Goal: Task Accomplishment & Management: Manage account settings

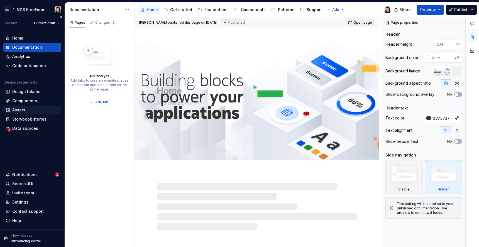
type textarea "*"
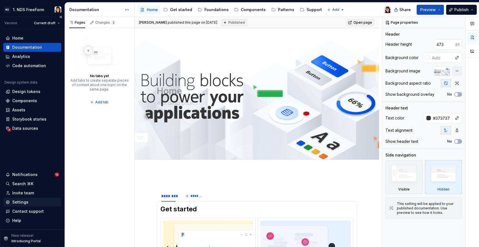
click at [25, 202] on div "Settings" at bounding box center [20, 203] width 16 height 6
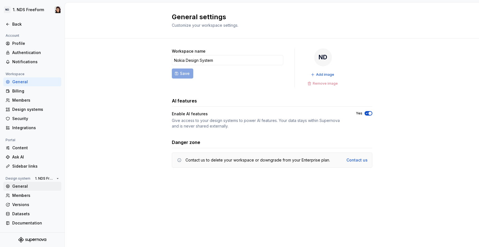
click at [25, 188] on div "General" at bounding box center [35, 187] width 47 height 6
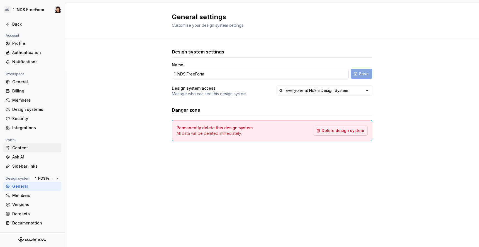
click at [12, 146] on div "Content" at bounding box center [35, 148] width 47 height 6
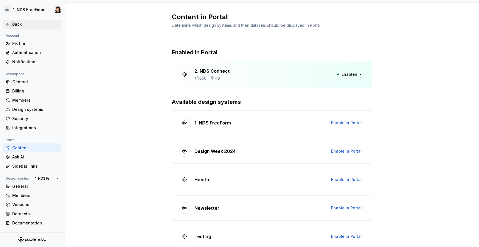
click at [15, 23] on div "Back" at bounding box center [35, 24] width 47 height 6
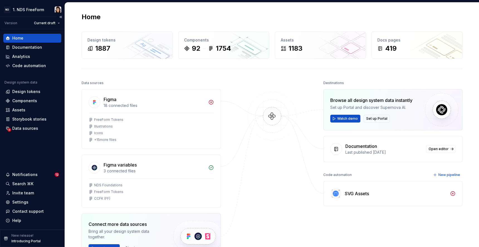
click at [14, 2] on div "ND 1. NDS FreeForm Version Current draft Home Documentation Analytics Code auto…" at bounding box center [32, 124] width 65 height 245
click at [24, 8] on html "ND 1. NDS FreeForm Version Current draft Home Documentation Analytics Code auto…" at bounding box center [239, 123] width 479 height 247
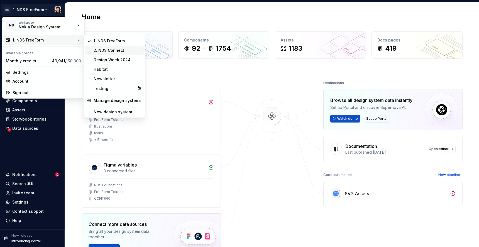
click at [95, 54] on div "2. NDS Connect" at bounding box center [114, 50] width 59 height 9
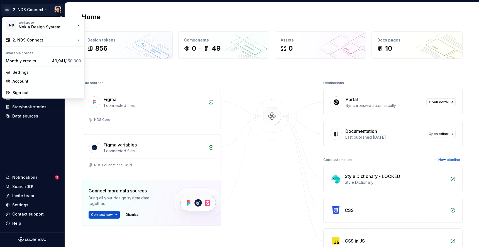
click at [30, 11] on html "ND 2. NDS Connect Home Documentation Analytics Code automation Design system da…" at bounding box center [239, 123] width 479 height 247
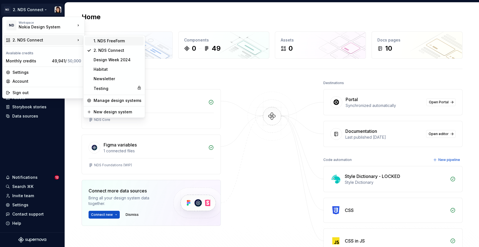
click at [94, 44] on div "1. NDS FreeForm" at bounding box center [114, 41] width 59 height 9
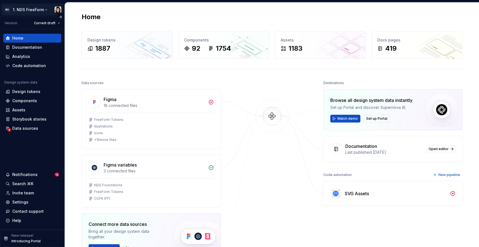
click at [29, 6] on html "ND 1. NDS FreeForm Version Current draft Home Documentation Analytics Code auto…" at bounding box center [239, 123] width 479 height 247
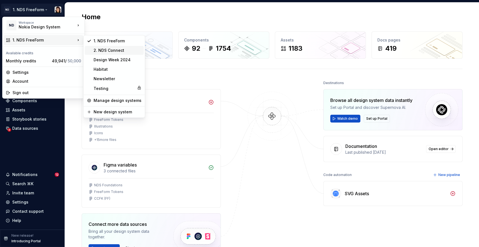
click at [122, 51] on div "2. NDS Connect" at bounding box center [118, 51] width 48 height 6
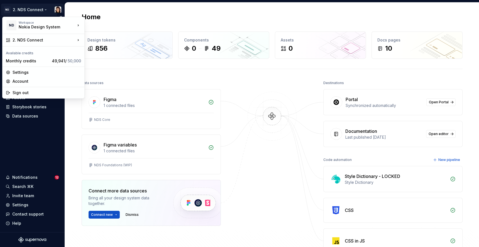
click at [13, 5] on html "ND 2. NDS Connect Home Documentation Analytics Code automation Design system da…" at bounding box center [239, 123] width 479 height 247
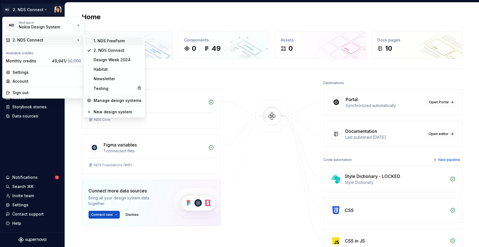
click at [94, 41] on div "1. NDS FreeForm" at bounding box center [118, 41] width 48 height 6
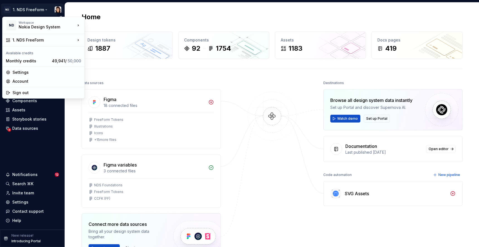
click at [25, 11] on html "ND 1. NDS FreeForm Version Current draft Home Documentation Analytics Code auto…" at bounding box center [239, 123] width 479 height 247
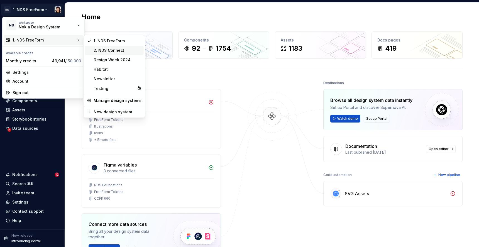
click at [103, 49] on div "2. NDS Connect" at bounding box center [118, 51] width 48 height 6
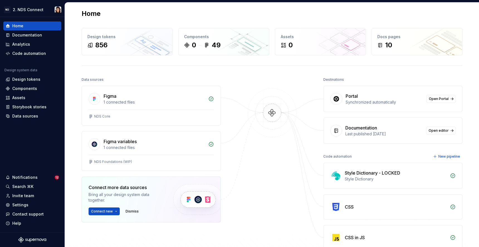
scroll to position [2, 0]
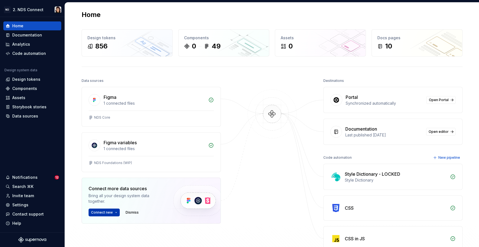
click at [111, 213] on button "Connect new" at bounding box center [104, 213] width 31 height 8
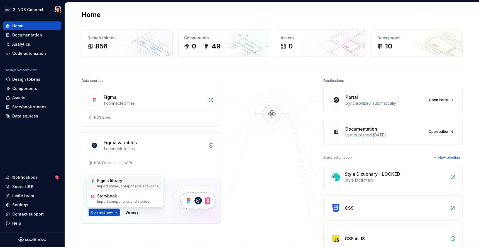
click at [108, 185] on p "Import styles, components and icons." at bounding box center [128, 186] width 62 height 4
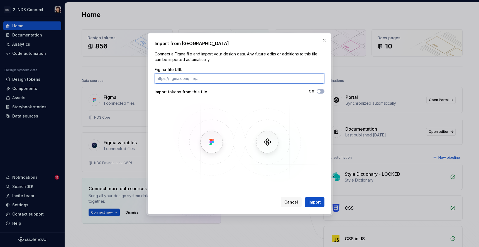
paste input "https://www.figma.com/design/LnXokdJtahMLrQUcjrp0Zc/NDS-Core?m=auto&node-id=826…"
type input "https://www.figma.com/design/LnXokdJtahMLrQUcjrp0Zc/NDS-Core?m=auto&node-id=826…"
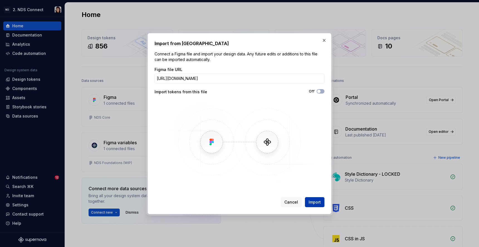
scroll to position [0, 0]
click at [317, 201] on span "Import" at bounding box center [315, 203] width 12 height 6
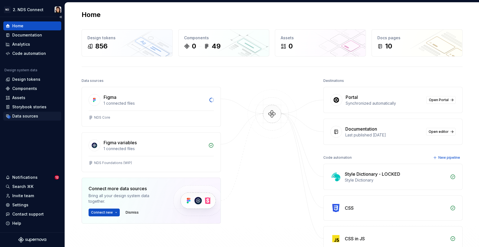
click at [27, 115] on div "Data sources" at bounding box center [25, 116] width 26 height 6
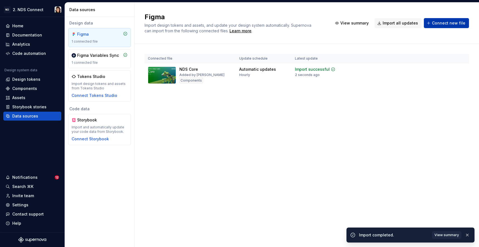
click at [442, 22] on span "Connect new file" at bounding box center [448, 23] width 33 height 6
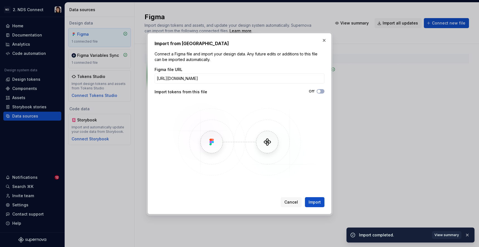
scroll to position [0, 51]
type input "https://www.figma.com/design/3atbPiu1EjdAnnEDvQhdIt/NDS-Charts?m=auto&node-id=0…"
click at [317, 199] on button "Import" at bounding box center [315, 202] width 20 height 10
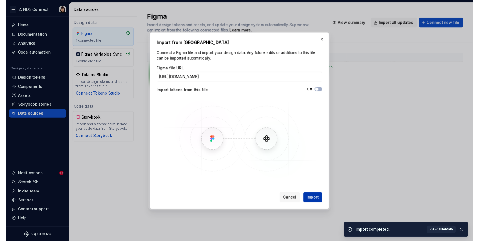
scroll to position [0, 0]
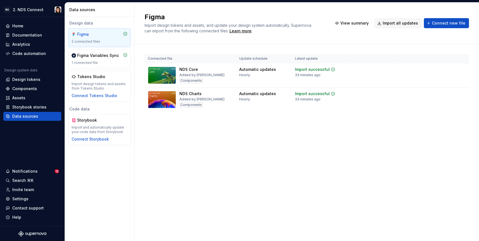
click at [222, 183] on div "Figma Import design tokens and assets, and update your design system automatica…" at bounding box center [307, 122] width 345 height 238
click at [438, 22] on span "Connect new file" at bounding box center [448, 23] width 33 height 6
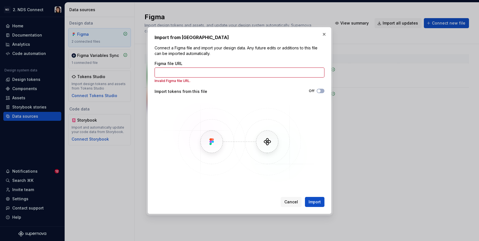
type input "b"
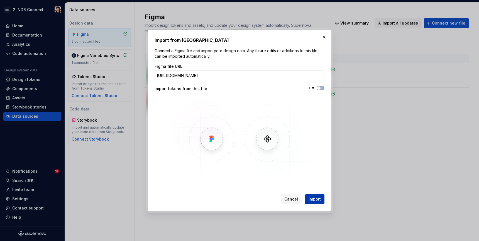
type input "https://www.figma.com/design/RVjrmELTgWCpdnGxYuQXqn/NDS-Foundations?m=auto&node…"
click at [307, 196] on button "Import" at bounding box center [315, 199] width 20 height 10
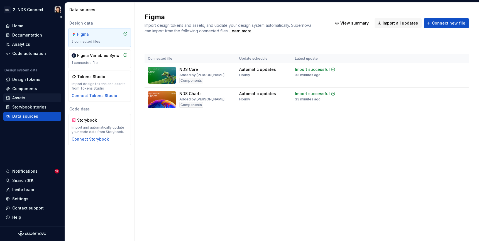
click at [30, 102] on div "Assets" at bounding box center [32, 97] width 58 height 9
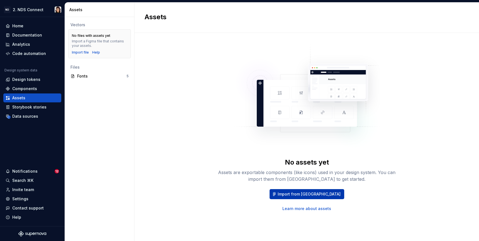
click at [293, 192] on span "Import from Figma" at bounding box center [309, 194] width 63 height 6
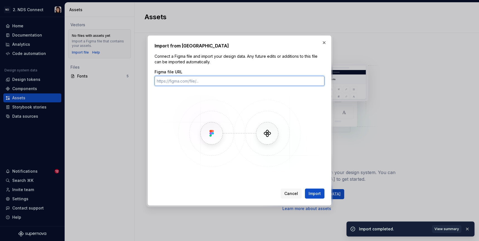
paste input "https://www.figma.com/design/zalfwPxh8sl249GnZUQe9p/%E2%84%B9%EF%B8%8F-NDS-Icon…"
type input "https://www.figma.com/design/zalfwPxh8sl249GnZUQe9p/%E2%84%B9%EF%B8%8F-NDS-Icon…"
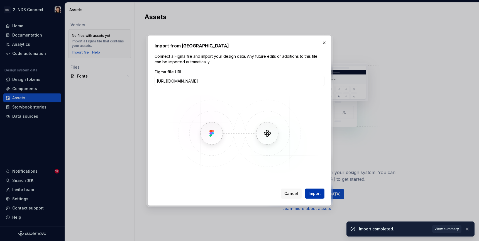
click at [316, 192] on span "Import" at bounding box center [315, 194] width 12 height 6
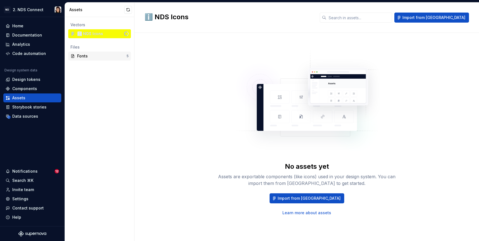
click at [94, 54] on div "Fonts" at bounding box center [101, 56] width 49 height 6
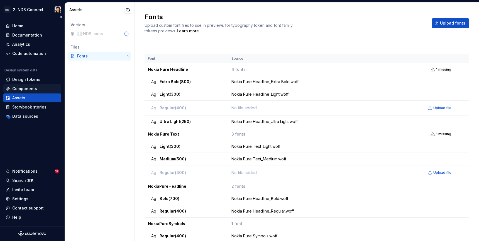
click at [35, 84] on div "Components" at bounding box center [32, 88] width 58 height 9
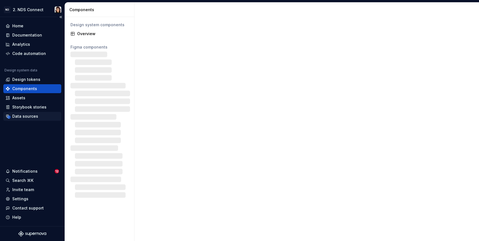
click at [28, 118] on div "Data sources" at bounding box center [25, 116] width 26 height 6
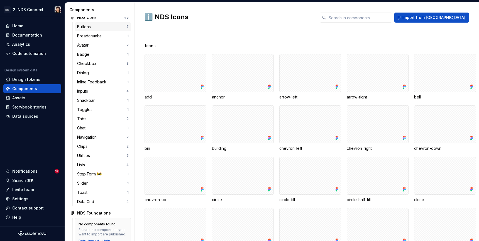
scroll to position [123, 0]
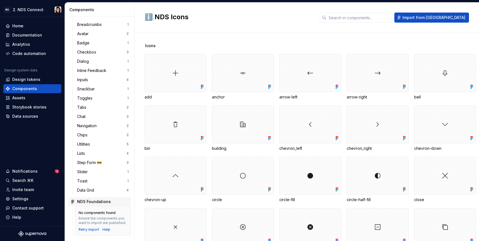
click at [122, 199] on div "NDS Foundations" at bounding box center [103, 202] width 52 height 6
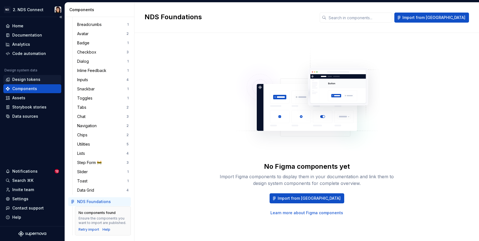
click at [21, 79] on div "Design tokens" at bounding box center [26, 80] width 28 height 6
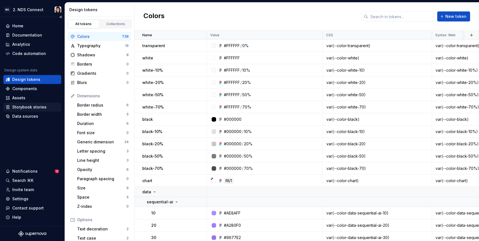
click at [26, 111] on div "Storybook stories" at bounding box center [32, 107] width 58 height 9
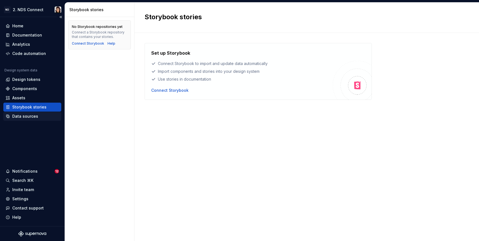
click at [32, 114] on div "Data sources" at bounding box center [25, 116] width 26 height 6
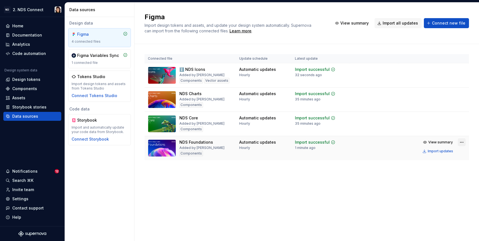
click at [459, 144] on html "ND 2. NDS Connect Home Documentation Analytics Code automation Design system da…" at bounding box center [239, 120] width 479 height 241
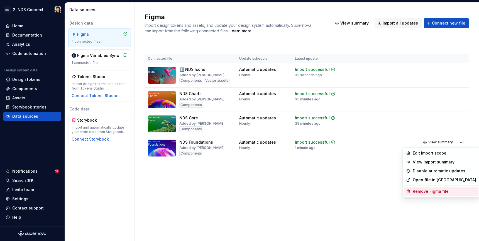
click at [423, 194] on div "Remove Figma file" at bounding box center [441, 191] width 75 height 9
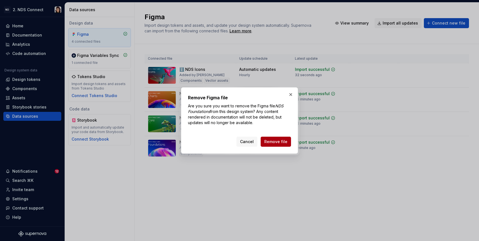
click at [275, 140] on span "Remove file" at bounding box center [276, 142] width 23 height 6
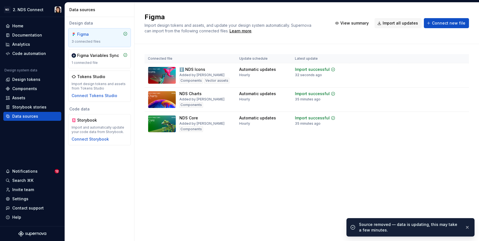
click at [243, 165] on div "Figma Import design tokens and assets, and update your design system automatica…" at bounding box center [307, 122] width 345 height 238
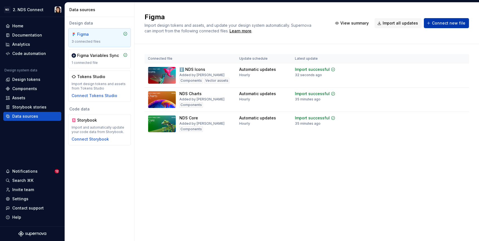
click at [457, 19] on button "Connect new file" at bounding box center [446, 23] width 45 height 10
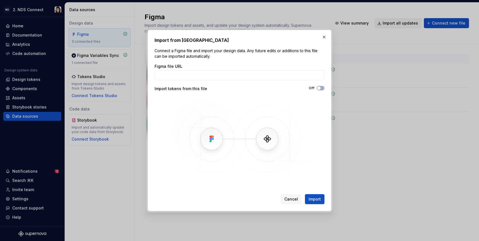
type input "b"
type input "https://www.figma.com/design/Dg1esD9dQizRpKQWHyRf5O/NDS-Map---Topology?m=auto&n…"
click at [319, 199] on span "Import" at bounding box center [315, 199] width 12 height 6
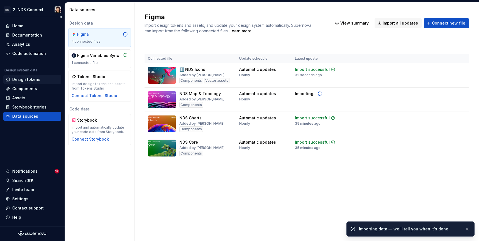
click at [24, 79] on div "Design tokens" at bounding box center [26, 80] width 28 height 6
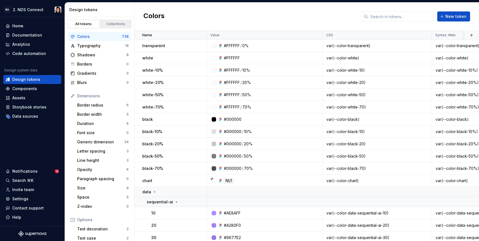
click at [112, 24] on div "Collections" at bounding box center [116, 24] width 28 height 4
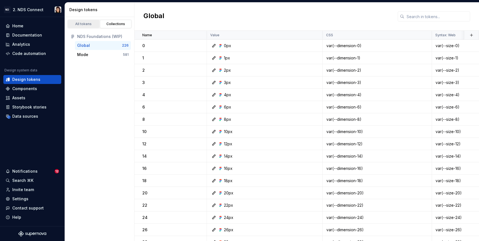
click at [84, 25] on div "All tokens" at bounding box center [84, 24] width 28 height 4
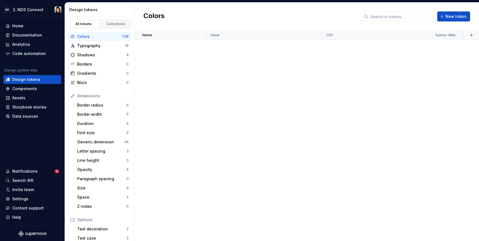
scroll to position [5030, 0]
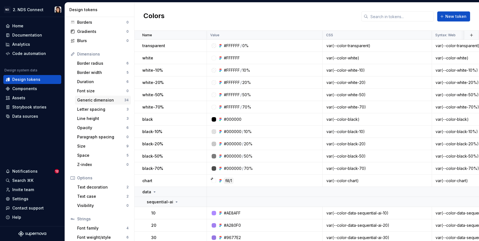
scroll to position [64, 0]
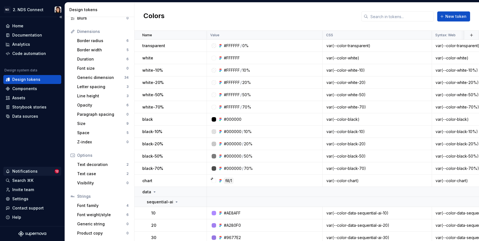
click at [54, 173] on div "Notifications" at bounding box center [30, 171] width 49 height 6
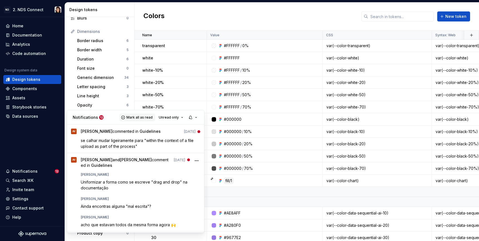
click at [136, 117] on span "Mark all as read" at bounding box center [140, 117] width 26 height 4
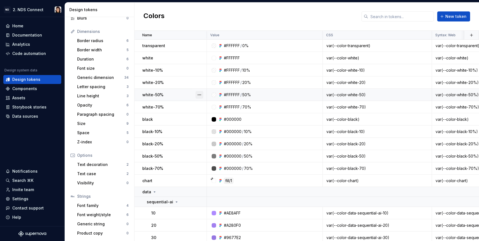
click at [198, 96] on html "ND 2. NDS Connect Home Documentation Analytics Code automation Design system da…" at bounding box center [239, 120] width 479 height 241
click at [30, 35] on div "Documentation" at bounding box center [27, 35] width 30 height 6
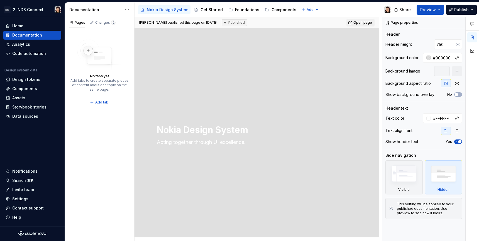
scroll to position [66, 0]
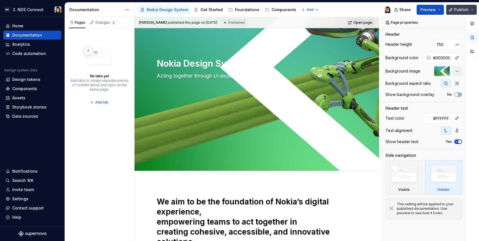
click at [465, 10] on span "Publish" at bounding box center [462, 10] width 14 height 6
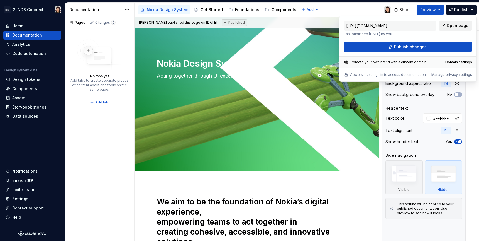
click at [449, 25] on span "Open page" at bounding box center [458, 26] width 22 height 6
click at [429, 12] on span "Preview" at bounding box center [429, 10] width 16 height 6
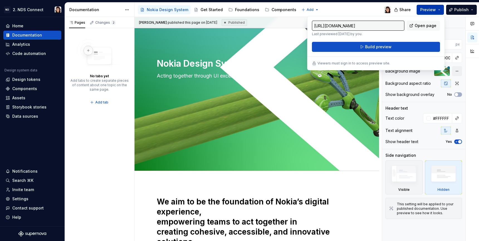
click at [425, 25] on span "Open page" at bounding box center [426, 26] width 22 height 6
click at [463, 10] on span "Publish" at bounding box center [462, 10] width 14 height 6
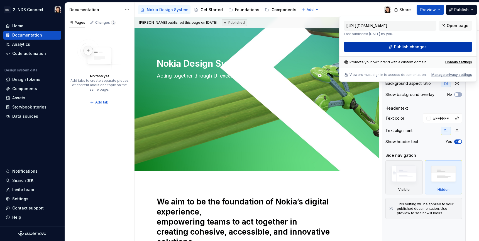
click at [397, 43] on button "Publish changes" at bounding box center [408, 47] width 128 height 10
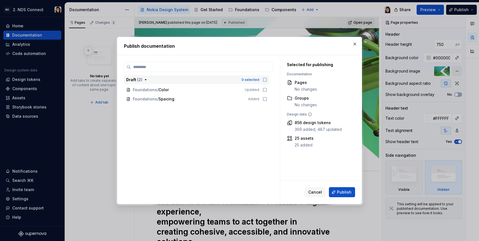
click at [250, 76] on button "Draft ( 2 ) 0 selected" at bounding box center [197, 79] width 146 height 9
click at [266, 78] on icon "button" at bounding box center [265, 79] width 4 height 4
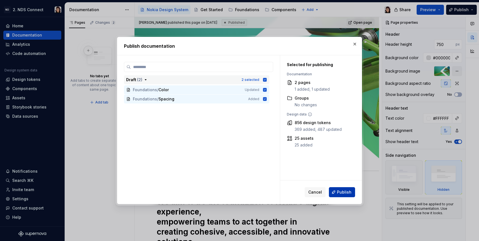
click at [338, 194] on span "Publish" at bounding box center [344, 192] width 14 height 6
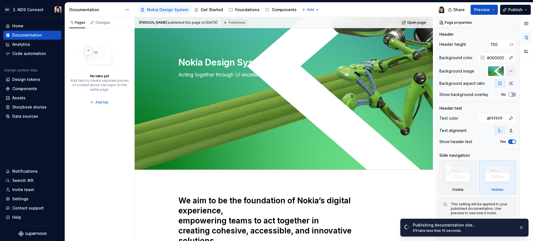
scroll to position [0, 0]
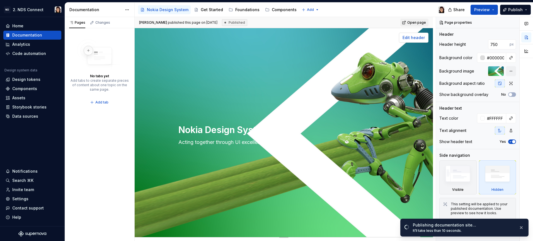
click at [415, 42] on button "Edit header" at bounding box center [414, 38] width 30 height 10
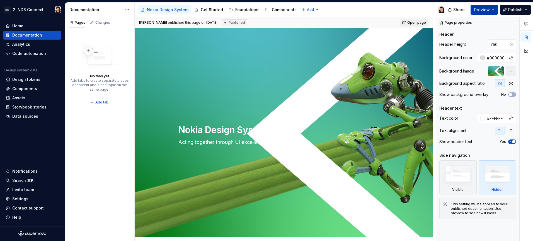
click at [479, 10] on button "Preview" at bounding box center [484, 10] width 27 height 10
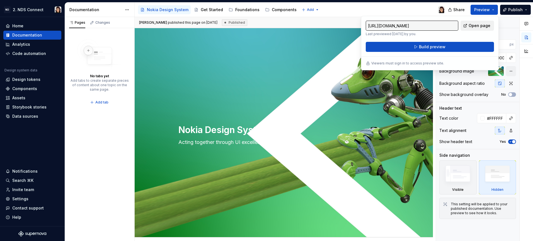
click at [479, 25] on span "Open page" at bounding box center [480, 26] width 22 height 6
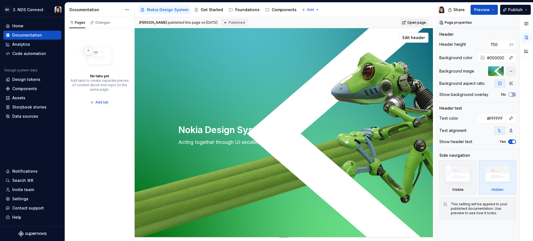
click at [213, 47] on div "Nokia Design System Acting together through UI excellence. Edit header" at bounding box center [284, 132] width 298 height 209
type textarea "*"
click at [25, 198] on div "Settings" at bounding box center [20, 199] width 16 height 6
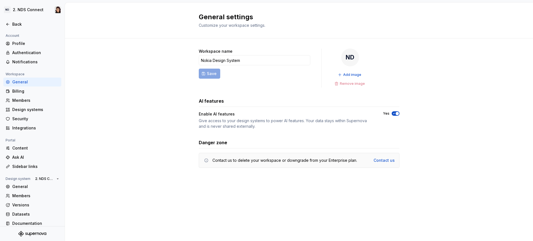
click at [326, 108] on div "AI features Enable AI features Give access to your design systems to power AI f…" at bounding box center [299, 113] width 201 height 31
click at [314, 125] on div "Give access to your design systems to power AI features. Your data stays within…" at bounding box center [286, 123] width 174 height 11
click at [353, 57] on div "ND" at bounding box center [350, 58] width 18 height 18
click at [351, 72] on span "Add image" at bounding box center [352, 74] width 18 height 4
click at [36, 125] on div "Integrations" at bounding box center [35, 128] width 47 height 6
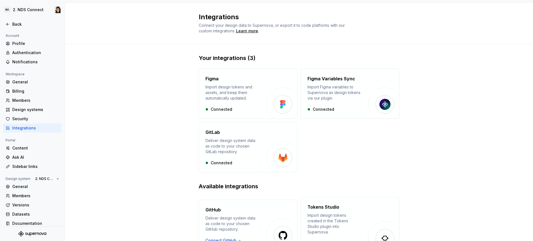
click at [167, 136] on div "Your integrations (3) Figma Import design tokens and assets, and keep them auto…" at bounding box center [299, 185] width 468 height 283
click at [25, 114] on div "Security" at bounding box center [32, 118] width 58 height 9
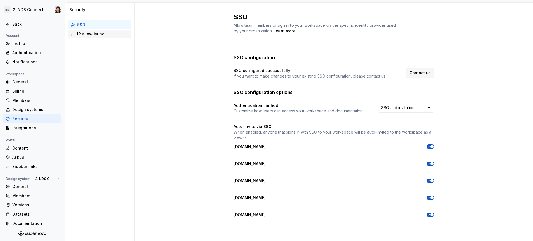
click at [86, 35] on div "IP allowlisting" at bounding box center [103, 34] width 52 height 6
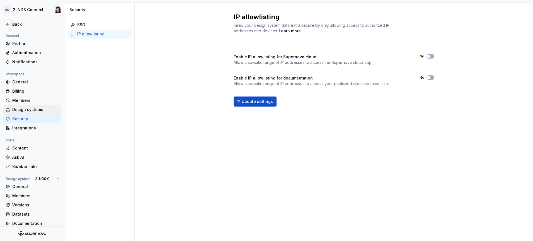
click at [32, 110] on div "Design systems" at bounding box center [35, 110] width 47 height 6
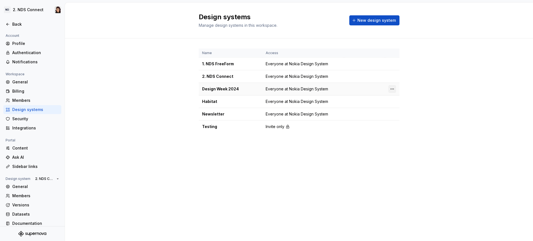
click at [393, 88] on html "ND 2. NDS Connect Back Account Profile Authentication Notifications Workspace G…" at bounding box center [266, 120] width 533 height 241
click at [396, 110] on icon at bounding box center [394, 108] width 4 height 4
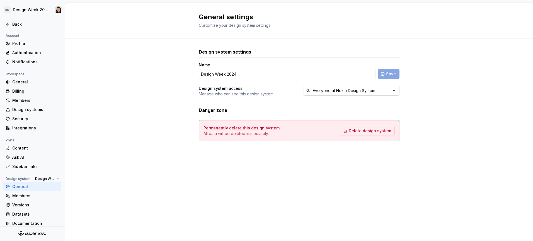
click at [387, 92] on button "Everyone at Nokia Design System" at bounding box center [352, 91] width 96 height 10
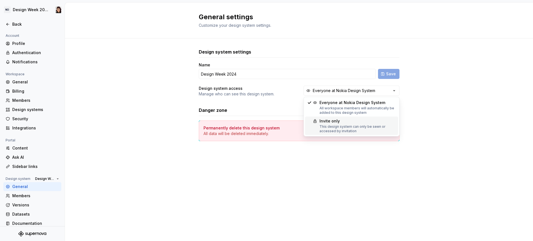
click at [389, 122] on div "Invite only" at bounding box center [357, 121] width 76 height 6
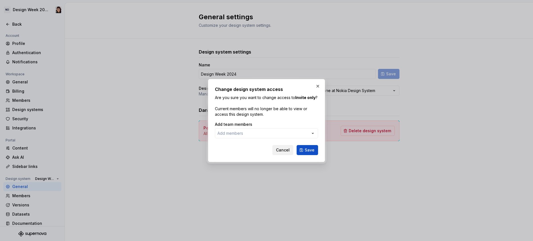
click at [279, 149] on span "Cancel" at bounding box center [283, 150] width 14 height 6
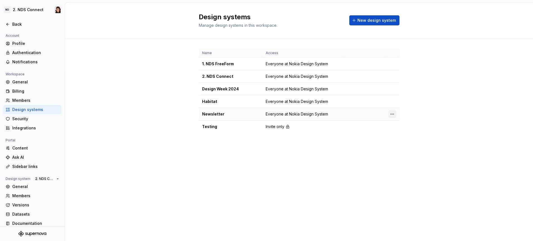
click at [390, 111] on html "ND 2. NDS Connect Back Account Profile Authentication Notifications Workspace G…" at bounding box center [266, 120] width 533 height 241
click at [400, 134] on div "Design system settings" at bounding box center [425, 134] width 53 height 6
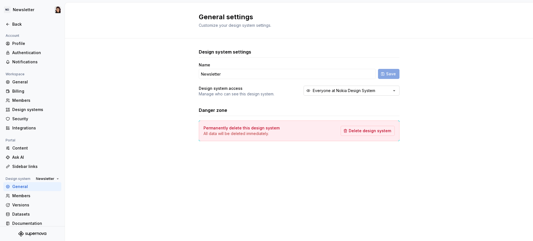
click at [310, 87] on button "Everyone at Nokia Design System" at bounding box center [352, 91] width 96 height 10
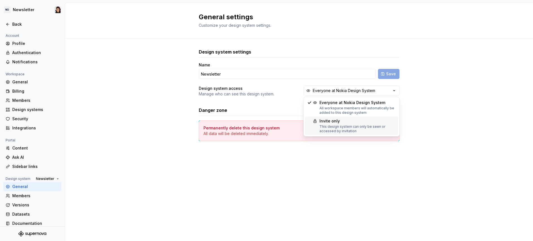
click at [312, 123] on div "Suggestions" at bounding box center [312, 121] width 10 height 6
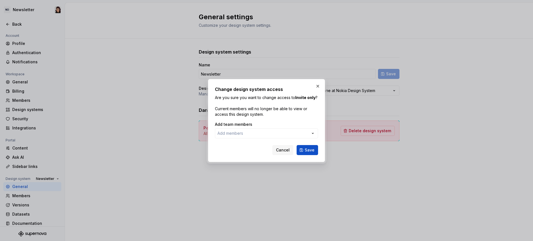
drag, startPoint x: 303, startPoint y: 136, endPoint x: 300, endPoint y: 133, distance: 4.3
click at [303, 136] on button "Add members" at bounding box center [266, 133] width 103 height 10
click at [300, 133] on div at bounding box center [266, 120] width 533 height 241
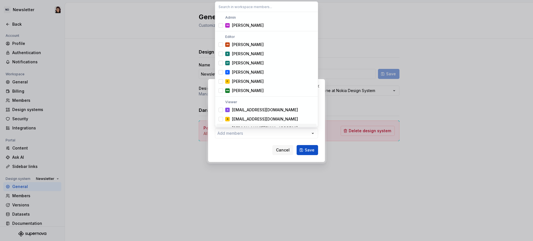
click at [289, 130] on div "Change design system access Are you sure you want to change access to [GEOGRAPH…" at bounding box center [266, 120] width 533 height 241
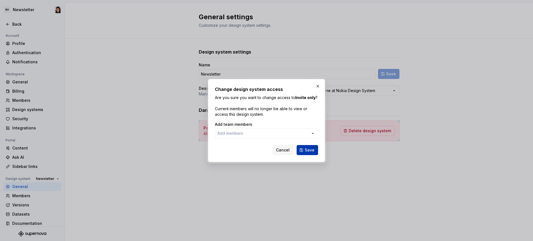
click at [307, 150] on span "Save" at bounding box center [310, 150] width 10 height 6
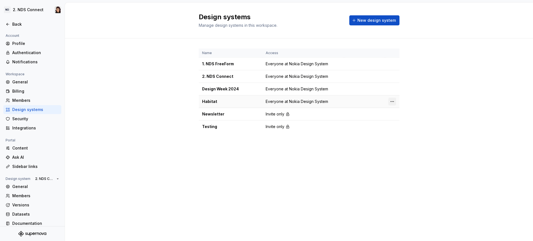
click at [389, 101] on html "ND 2. NDS Connect Back Account Profile Authentication Notifications Workspace G…" at bounding box center [266, 120] width 533 height 241
click at [397, 124] on div "Design system settings" at bounding box center [422, 121] width 64 height 9
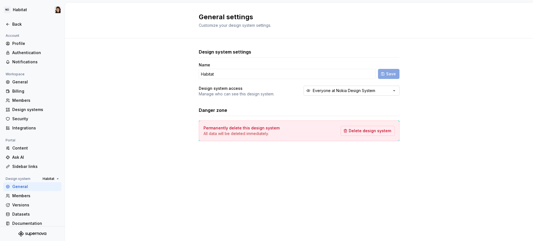
click at [324, 95] on button "Everyone at Nokia Design System" at bounding box center [352, 91] width 96 height 10
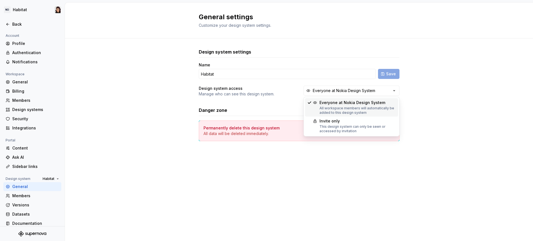
click at [325, 118] on div "Invite only" at bounding box center [357, 121] width 76 height 6
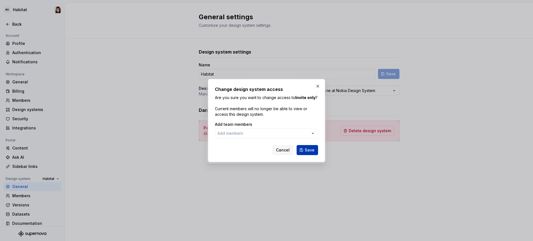
click at [308, 149] on span "Save" at bounding box center [310, 150] width 10 height 6
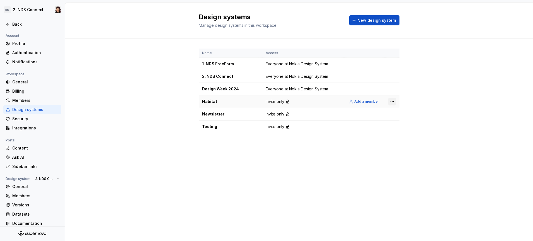
click at [391, 103] on html "ND 2. NDS Connect Back Account Profile Authentication Notifications Workspace G…" at bounding box center [266, 120] width 533 height 241
click at [396, 122] on div "Design system settings" at bounding box center [422, 121] width 64 height 9
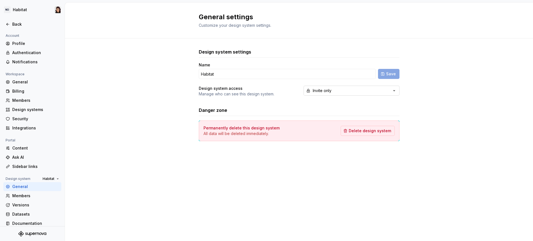
click at [313, 92] on div "Invite only" at bounding box center [322, 91] width 19 height 6
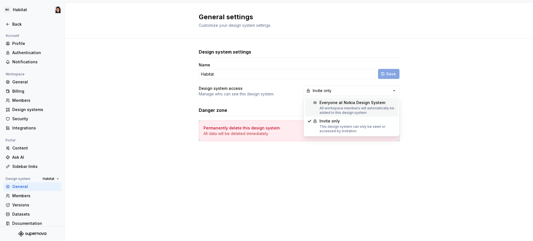
click at [314, 100] on div "Suggestions" at bounding box center [312, 103] width 10 height 6
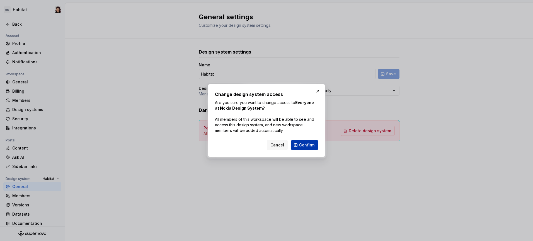
click at [304, 145] on span "Confirm" at bounding box center [306, 145] width 15 height 6
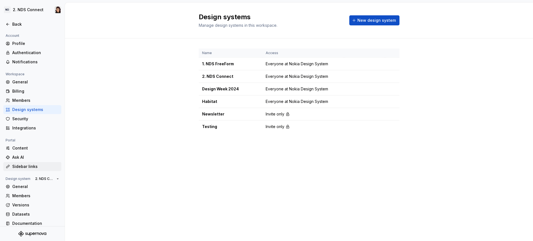
click at [36, 164] on div "Sidebar links" at bounding box center [35, 167] width 47 height 6
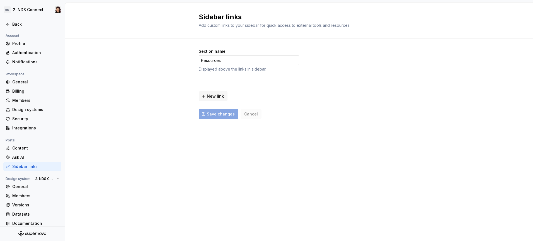
click at [216, 57] on input "Resources" at bounding box center [249, 60] width 100 height 10
click at [171, 73] on div "Section name Resources Displayed above the links in sidebar. New link Save chan…" at bounding box center [299, 89] width 468 height 102
click at [217, 60] on input "Resources" at bounding box center [249, 60] width 100 height 10
click at [214, 97] on span "New link" at bounding box center [215, 96] width 17 height 6
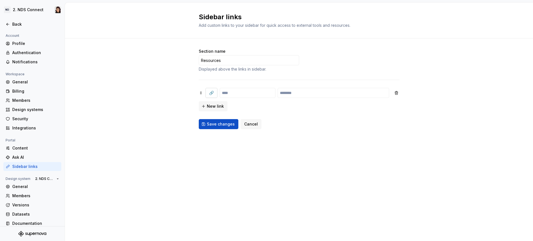
click at [207, 94] on button "🔗" at bounding box center [211, 93] width 12 height 10
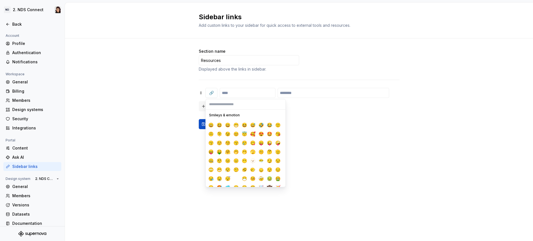
click at [183, 99] on div "Section name Resources Displayed above the links in sidebar. 🔗 New link Save ch…" at bounding box center [299, 94] width 468 height 112
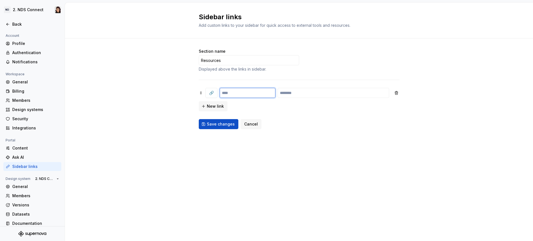
click at [240, 93] on input "text" at bounding box center [248, 93] width 56 height 10
type input "*********"
click at [284, 90] on input "text" at bounding box center [333, 93] width 111 height 10
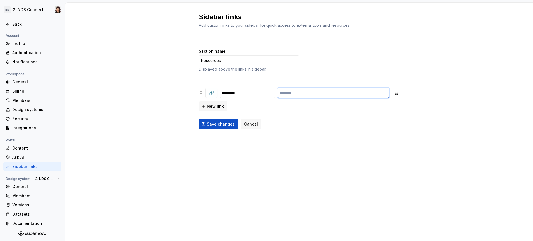
paste input "**********"
type input "**********"
click at [214, 108] on span "New link" at bounding box center [215, 106] width 17 height 6
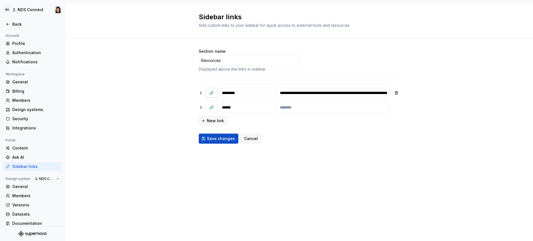
type input "******"
click at [211, 91] on span "🔗" at bounding box center [211, 93] width 5 height 6
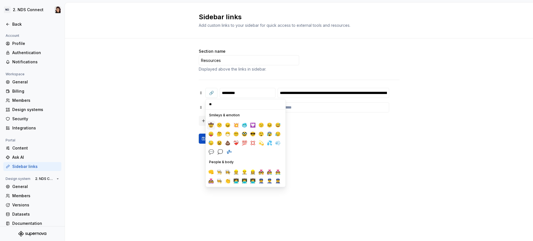
type input "*"
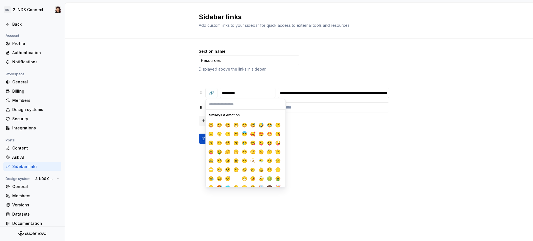
type input "*"
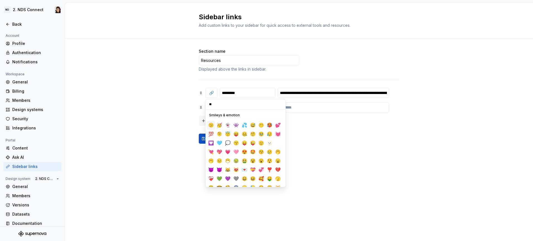
type input "*"
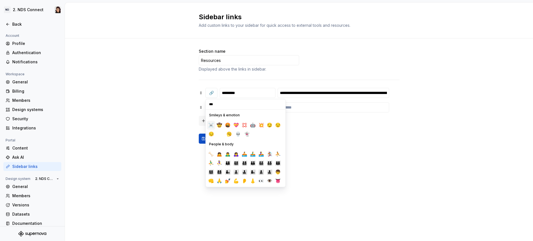
type input "****"
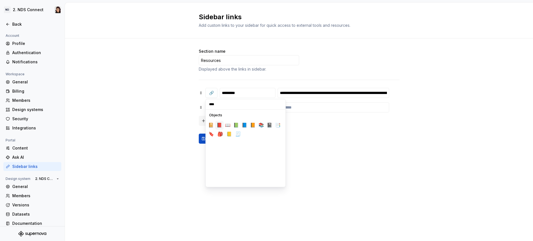
click at [219, 125] on button "📕" at bounding box center [219, 125] width 8 height 9
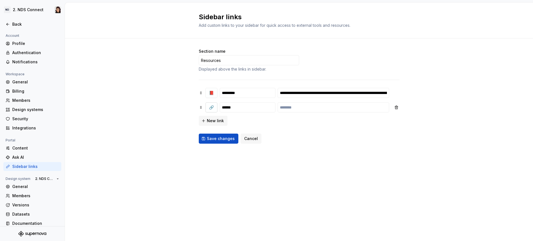
click at [215, 104] on button "🔗" at bounding box center [211, 107] width 12 height 10
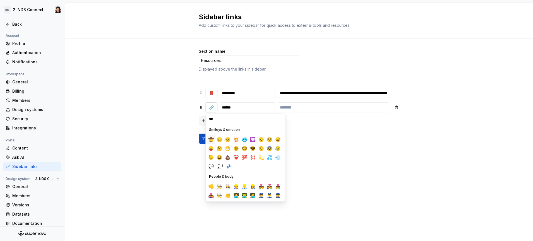
type input "****"
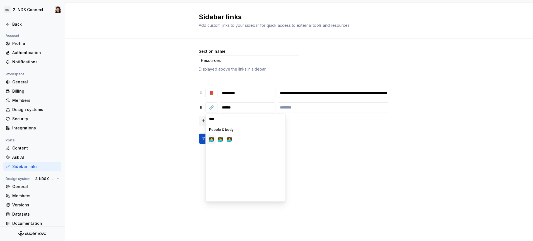
click at [212, 139] on button "🧑‍💻" at bounding box center [211, 139] width 9 height 9
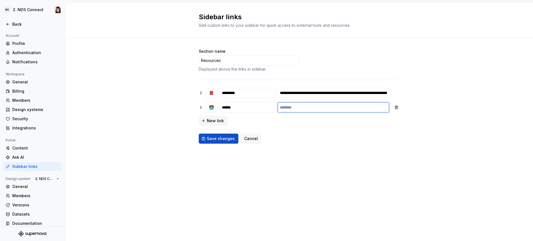
click at [287, 104] on input "text" at bounding box center [333, 107] width 111 height 10
paste input "**********"
type input "**********"
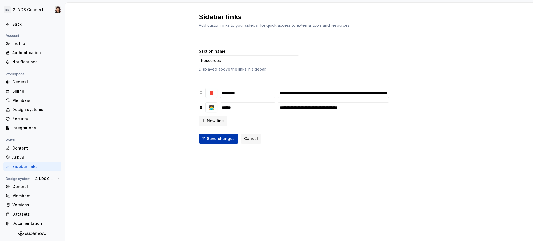
click at [205, 142] on button "Save changes" at bounding box center [219, 139] width 40 height 10
click at [33, 188] on div "General" at bounding box center [35, 187] width 47 height 6
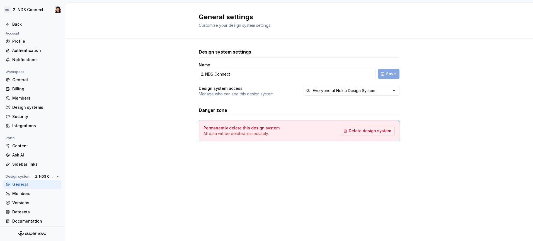
scroll to position [5, 0]
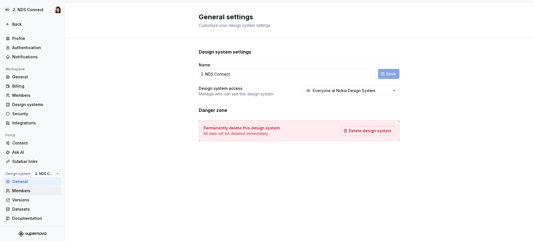
click at [35, 192] on div "Members" at bounding box center [35, 191] width 47 height 6
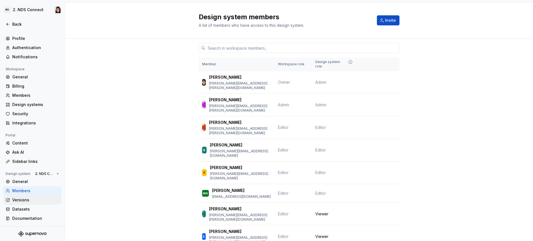
click at [32, 200] on div "Versions" at bounding box center [35, 200] width 47 height 6
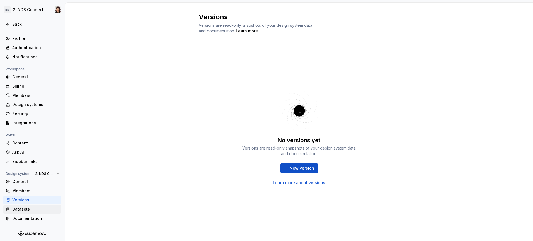
click at [33, 206] on div "Datasets" at bounding box center [35, 209] width 47 height 6
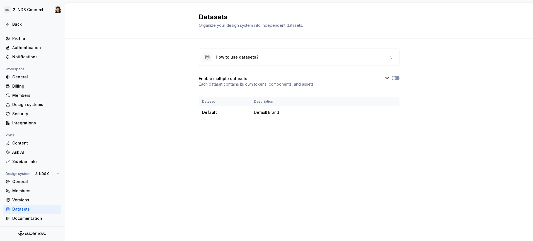
click at [392, 78] on span "button" at bounding box center [393, 77] width 3 height 3
click at [359, 55] on div "How to use datasets?" at bounding box center [299, 57] width 200 height 17
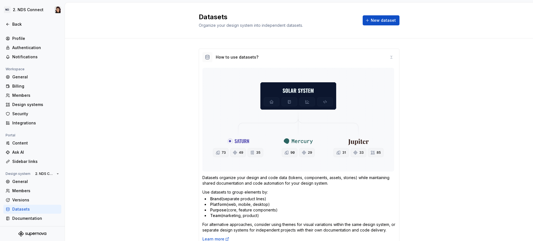
scroll to position [1, 0]
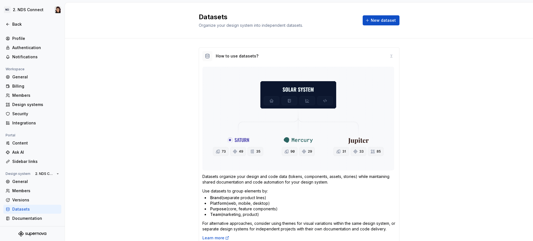
click at [169, 152] on div "How to use datasets? Datasets organize your design and code data (tokens, compo…" at bounding box center [299, 177] width 468 height 281
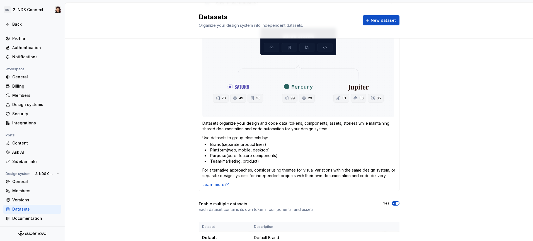
scroll to position [0, 0]
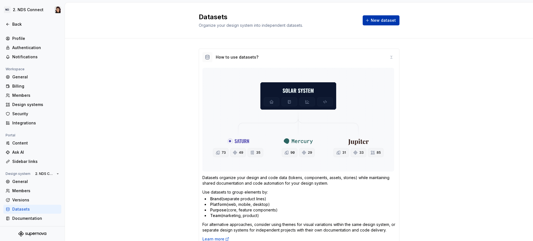
click at [374, 18] on span "New dataset" at bounding box center [383, 21] width 25 height 6
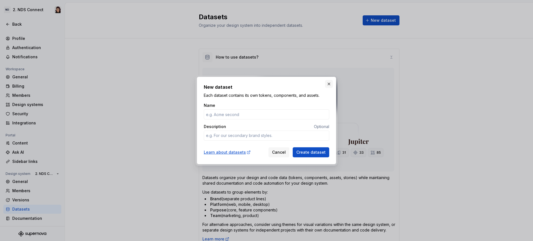
click at [329, 82] on button "button" at bounding box center [329, 84] width 8 height 8
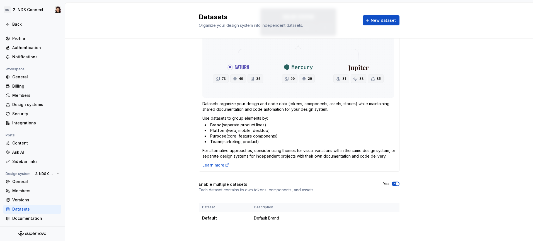
scroll to position [78, 0]
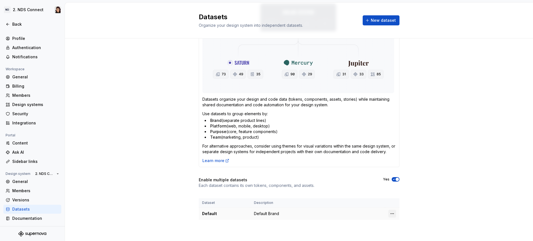
click at [387, 213] on html "ND 2. NDS Connect Back Account Profile Authentication Notifications Workspace G…" at bounding box center [266, 120] width 533 height 241
click at [391, 222] on icon at bounding box center [392, 224] width 4 height 4
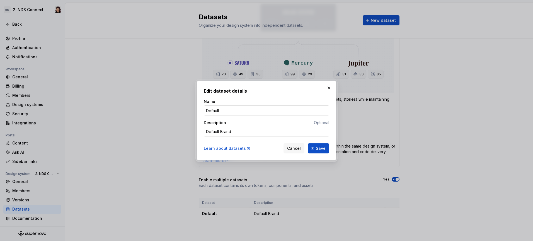
click at [247, 109] on input "Default" at bounding box center [266, 110] width 125 height 10
type textarea "*"
type input "Core"
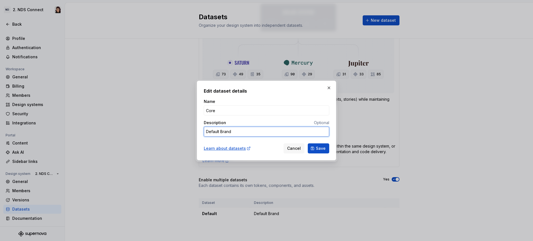
click at [245, 128] on textarea "Default Brand" at bounding box center [266, 132] width 125 height 10
type textarea "*"
type textarea "C"
type textarea "*"
type textarea "CN"
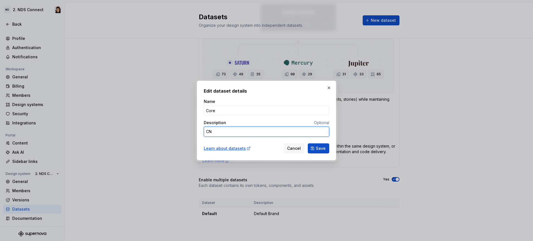
type textarea "*"
type textarea "CNS"
type textarea "*"
type textarea "CNS"
type textarea "*"
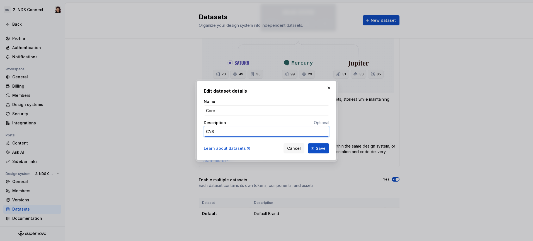
type textarea "CNS P"
type textarea "*"
type textarea "CNS Pr"
type textarea "*"
type textarea "CNS Pro"
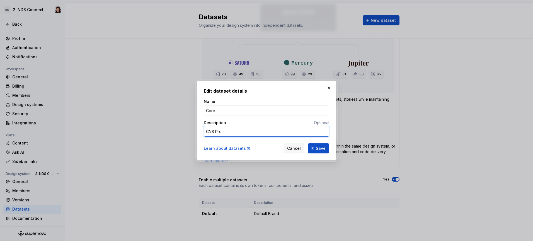
type textarea "*"
type textarea "CNS Prod"
type textarea "*"
type textarea "CNS Produc"
type textarea "*"
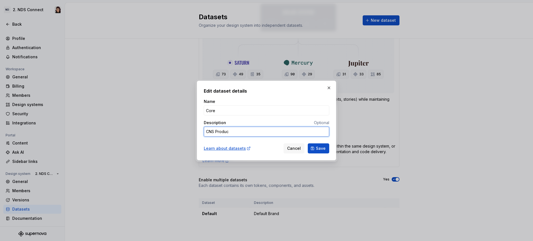
type textarea "CNS Product"
type textarea "*"
type textarea "CNS Products"
click at [313, 147] on button "Save" at bounding box center [318, 148] width 21 height 10
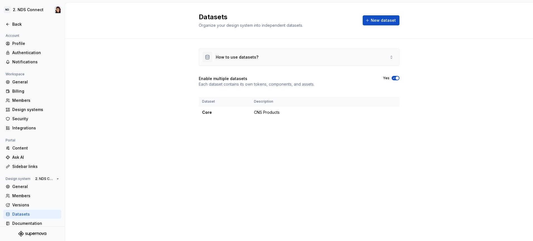
click at [247, 64] on div "How to use datasets?" at bounding box center [299, 57] width 200 height 17
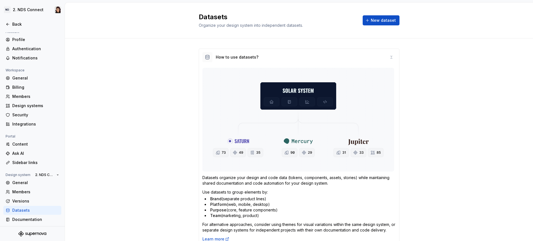
scroll to position [5, 0]
click at [18, 214] on div "Documentation" at bounding box center [32, 218] width 58 height 9
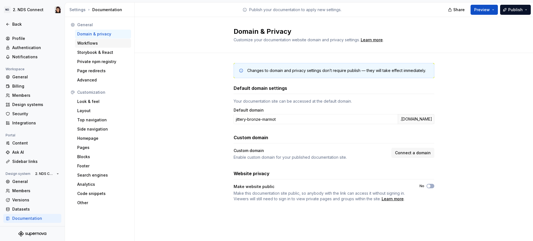
click at [91, 42] on div "Workflows" at bounding box center [103, 43] width 52 height 6
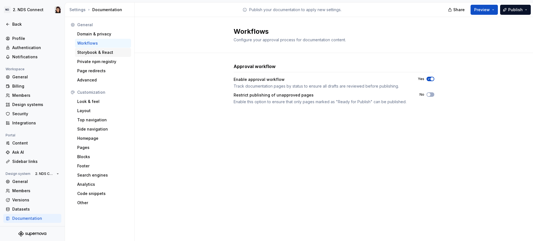
click at [87, 55] on div "Storybook & React" at bounding box center [103, 52] width 56 height 9
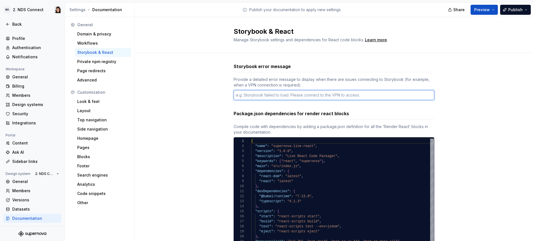
click at [283, 93] on textarea at bounding box center [334, 95] width 201 height 10
type textarea "*"
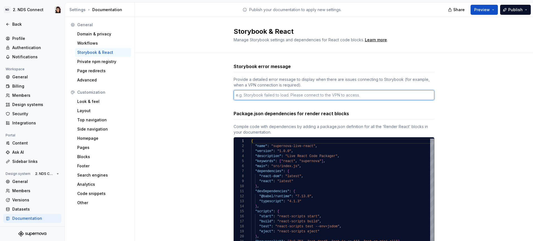
type textarea "S"
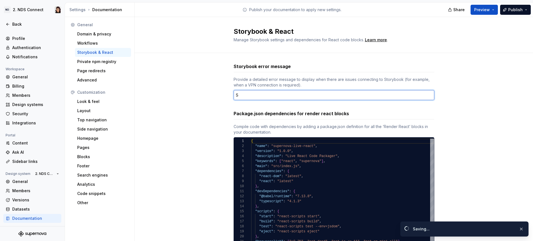
type textarea "*"
type textarea "St"
type textarea "*"
type textarea "Sto"
type textarea "*"
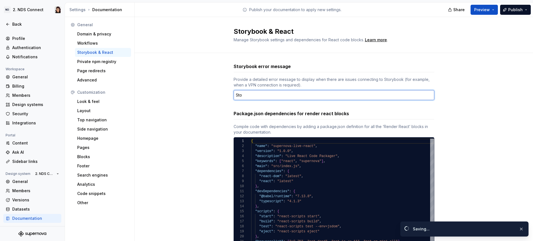
type textarea "Stor"
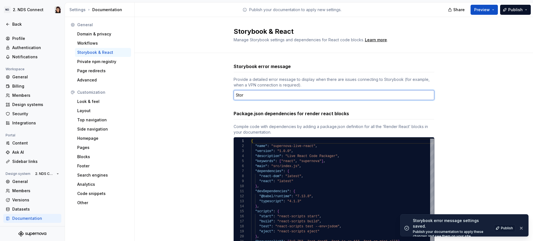
type textarea "*"
type textarea "Story"
type textarea "*"
type textarea "Stor"
type textarea "*"
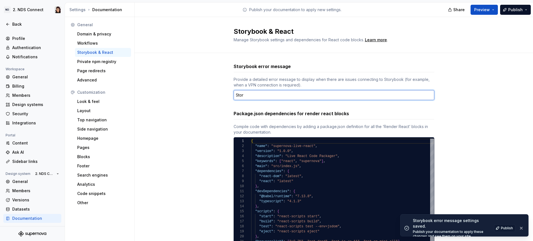
type textarea "Sto"
type textarea "*"
type textarea "St"
type textarea "*"
type textarea "S"
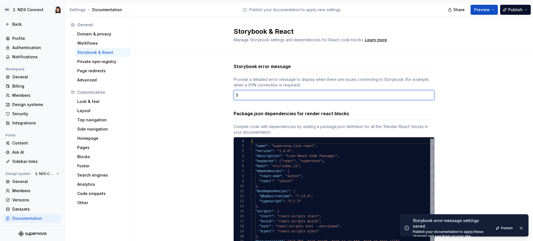
type textarea "*"
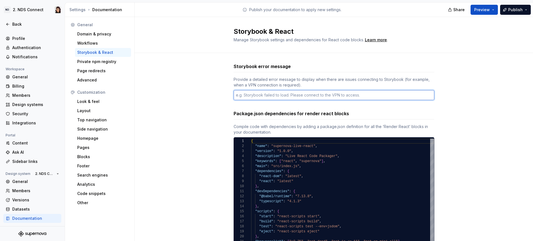
type textarea "*"
type textarea "S"
type textarea "*"
type textarea "St"
type textarea "*"
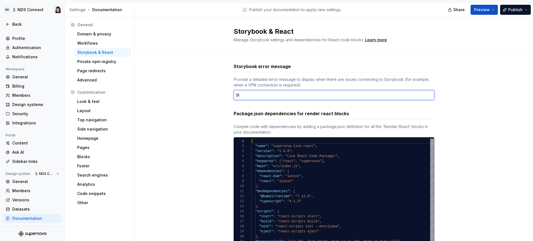
type textarea "Sto"
type textarea "*"
type textarea "Stor"
type textarea "*"
type textarea "Story"
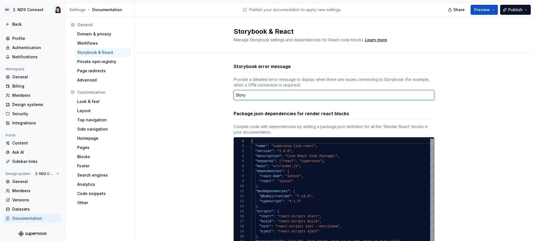
type textarea "*"
type textarea "Storyb"
type textarea "*"
type textarea "Storybo"
type textarea "*"
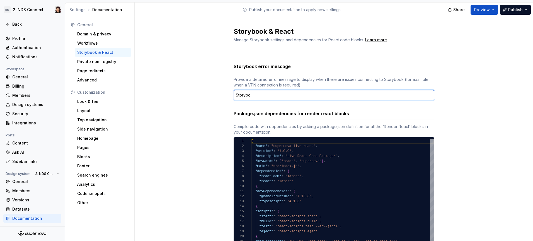
type textarea "Storyboo"
type textarea "*"
type textarea "Storybook"
type textarea "*"
type textarea "Storybook"
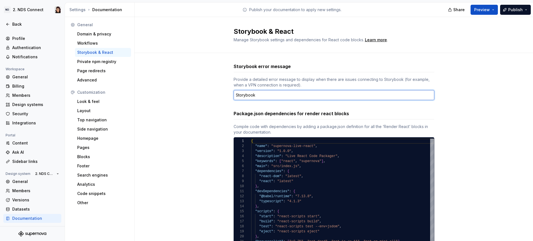
type textarea "*"
type textarea "Storybook f"
type textarea "*"
type textarea "Storybook fa"
type textarea "*"
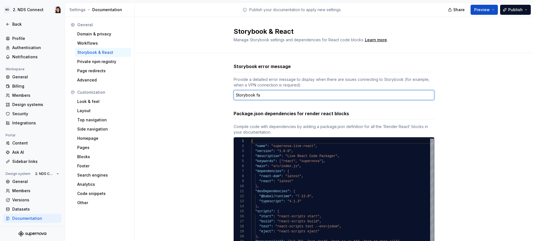
type textarea "Storybook fai"
type textarea "*"
type textarea "Storybook fail"
type textarea "*"
type textarea "Storybook [PERSON_NAME]"
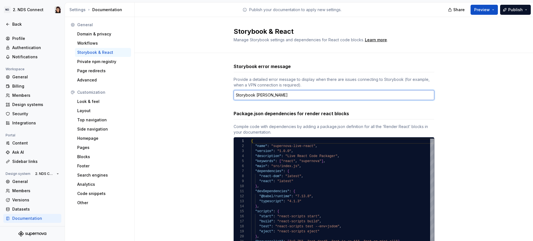
type textarea "*"
type textarea "Storybook failed"
type textarea "*"
type textarea "Storybook failed"
type textarea "*"
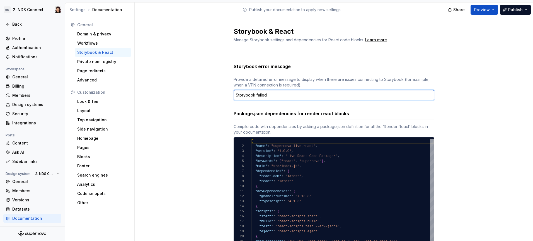
type textarea "Storybook failed t"
type textarea "*"
type textarea "Storybook failed to"
type textarea "*"
type textarea "Storybook failed to"
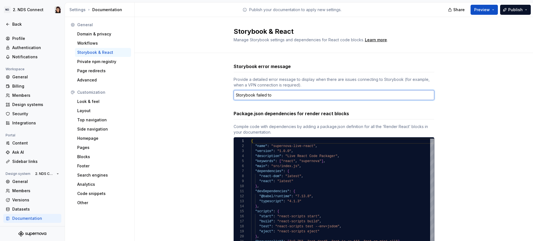
type textarea "*"
type textarea "Storybook failed to c"
type textarea "*"
type textarea "Storybook failed to co"
type textarea "*"
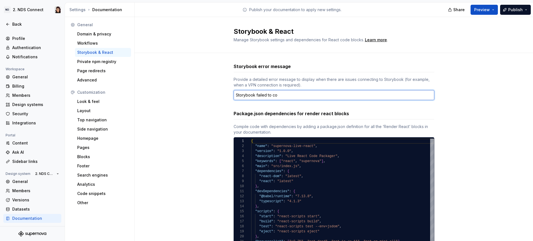
type textarea "Storybook failed to con"
type textarea "*"
type textarea "Storybook failed to conn"
type textarea "*"
type textarea "Storybook failed to conne"
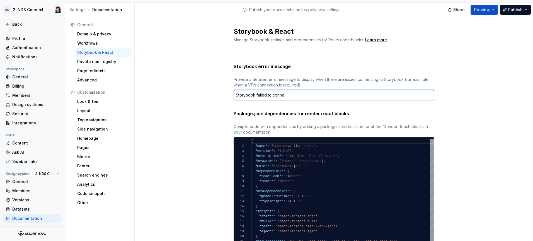
type textarea "*"
type textarea "Storybook failed to connec"
type textarea "*"
type textarea "Storybook failed to connect"
type textarea "*"
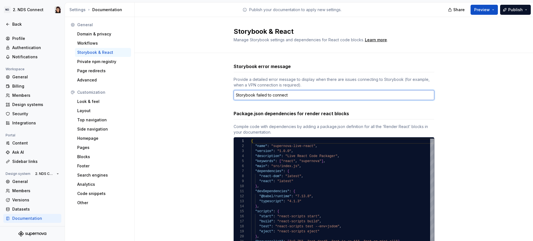
type textarea "Storybook failed to connect."
type textarea "*"
type textarea "Storybook failed to connect."
type textarea "*"
type textarea "Storybook failed to connect. P"
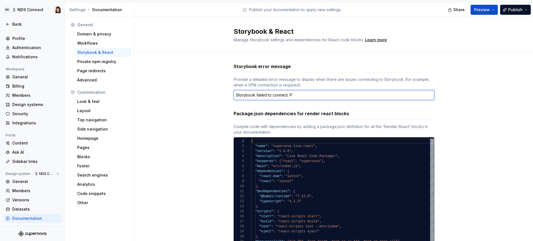
type textarea "*"
type textarea "Storybook failed to connect. Pl"
type textarea "*"
type textarea "Storybook failed to connect. Ple"
type textarea "*"
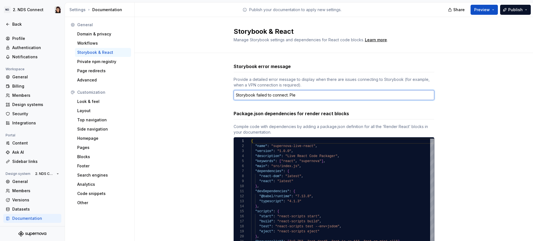
type textarea "Storybook failed to connect. [GEOGRAPHIC_DATA]"
type textarea "*"
type textarea "Storybook failed to connect. Pleas"
type textarea "*"
type textarea "Storybook failed to connect. Please"
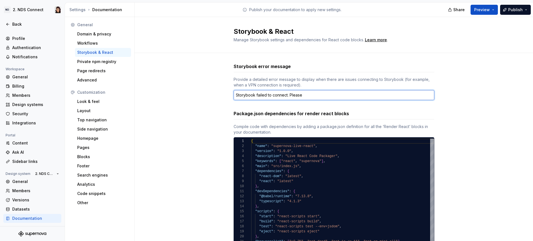
type textarea "*"
type textarea "Storybook failed to connect. Please"
type textarea "*"
type textarea "Storybook failed to connect. Please v"
type textarea "*"
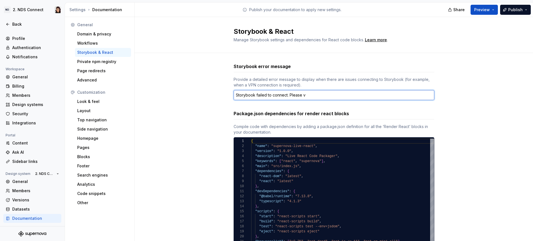
type textarea "Storybook failed to connect. Please ve"
type textarea "*"
type textarea "Storybook failed to connect. Please ver"
type textarea "*"
type textarea "Storybook failed to connect. Please veri"
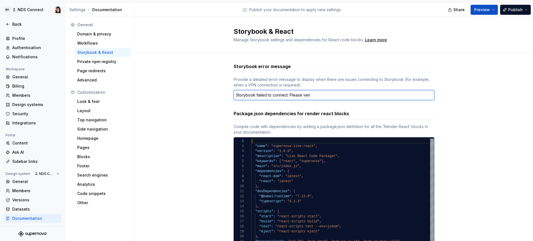
type textarea "*"
type textarea "Storybook failed to connect. Please verif"
type textarea "*"
type textarea "Storybook failed to connect. Please verify"
type textarea "*"
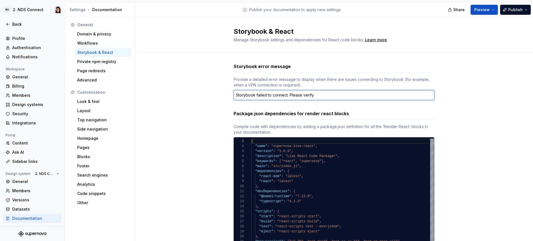
type textarea "Storybook failed to connect. Please verify"
type textarea "*"
type textarea "Storybook failed to connect. Please verify f"
type textarea "*"
type textarea "Storybook failed to connect. Please verify"
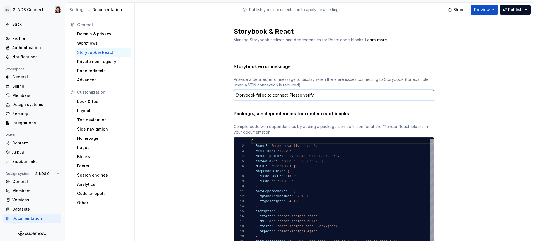
type textarea "*"
type textarea "Storybook failed to connect. Please verify y"
type textarea "*"
type textarea "Storybook failed to connect. Please verify yo"
type textarea "*"
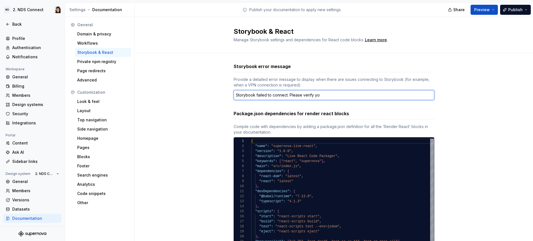
type textarea "Storybook failed to connect. Please verify you"
type textarea "*"
type textarea "Storybook failed to connect. Please verify your"
type textarea "*"
type textarea "Storybook failed to connect. Please verify your"
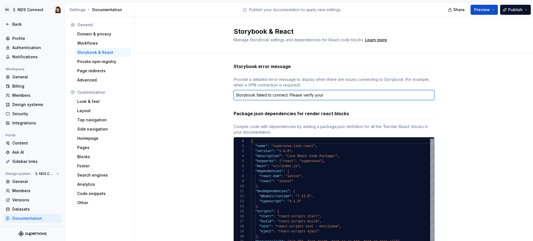
type textarea "*"
type textarea "Storybook failed to connect. Please verify your N"
type textarea "*"
type textarea "Storybook failed to connect. Please verify your"
type textarea "*"
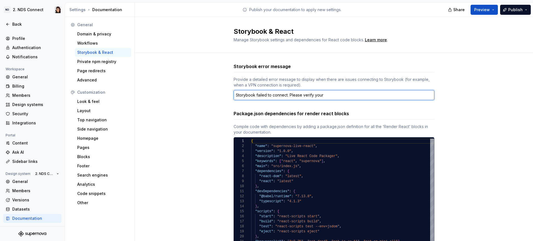
type textarea "Storybook failed to connect. Please verify your V"
type textarea "*"
type textarea "Storybook failed to connect. Please verify your VP"
type textarea "*"
type textarea "Storybook failed to connect. Please verify your VPN"
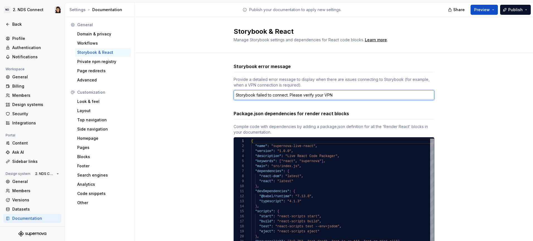
type textarea "*"
type textarea "Storybook failed to connect. Please verify your VPN"
type textarea "*"
type textarea "Storybook failed to connect. Please verify your VPN a"
type textarea "*"
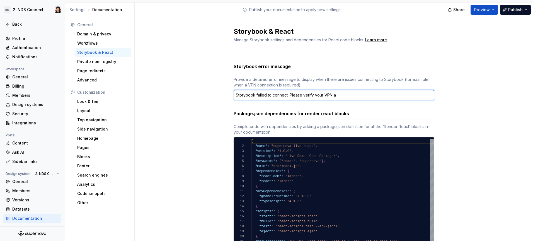
type textarea "Storybook failed to connect. Please verify your VPN ac"
type textarea "*"
type textarea "Storybook failed to connect. Please verify your VPN acc"
type textarea "*"
type textarea "Storybook failed to connect. Please verify your VPN acce"
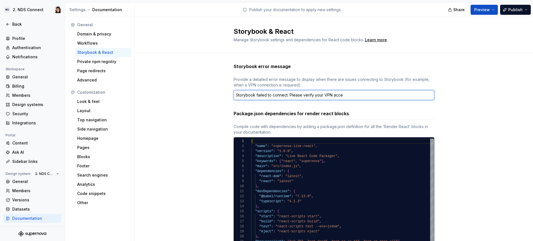
type textarea "*"
type textarea "Storybook failed to connect. Please verify your VPN acces"
type textarea "*"
type textarea "Storybook failed to connect. Please verify your VPN access"
type textarea "*"
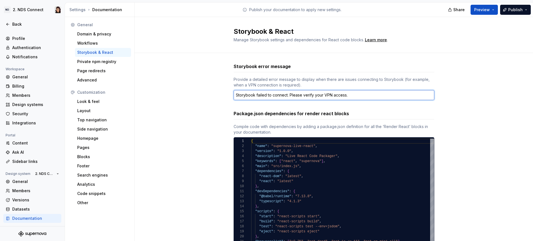
type textarea "Storybook failed to connect. Please verify your VPN access."
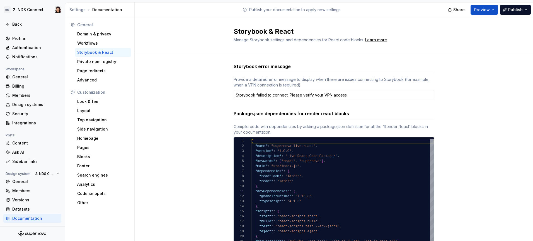
click at [165, 112] on div "Storybook error message Provide a detailed error message to display when there …" at bounding box center [334, 162] width 398 height 219
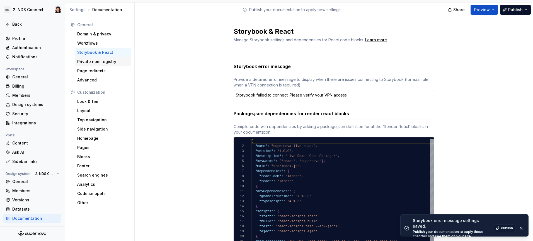
click at [106, 60] on div "Private npm registry" at bounding box center [103, 62] width 52 height 6
type textarea "*"
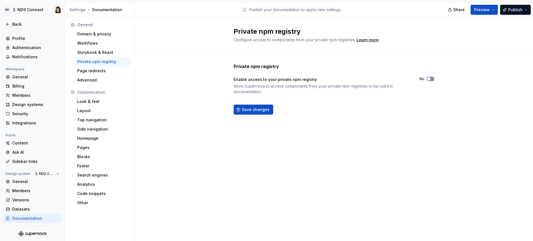
click at [431, 79] on button "No" at bounding box center [430, 79] width 8 height 4
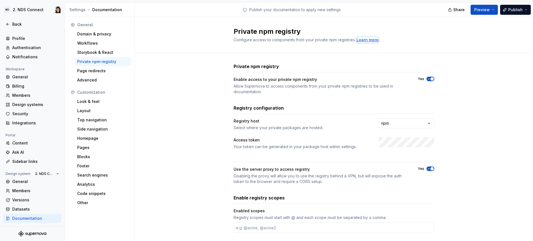
click at [361, 40] on div "Learn more" at bounding box center [368, 40] width 22 height 6
click at [399, 126] on html "**********" at bounding box center [266, 120] width 533 height 241
click at [446, 157] on div "**********" at bounding box center [334, 163] width 398 height 221
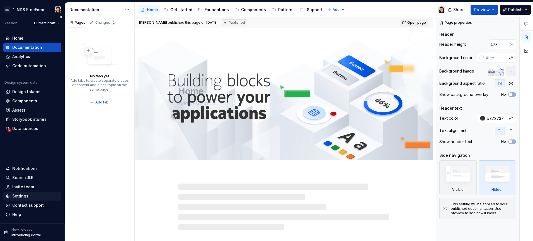
click at [25, 198] on div "Settings" at bounding box center [20, 196] width 16 height 6
type textarea "*"
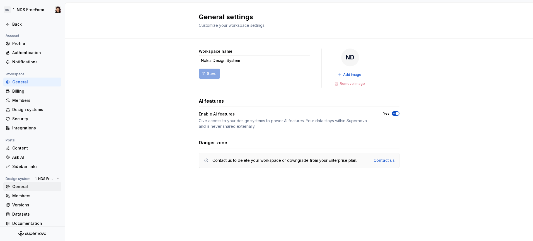
scroll to position [5, 0]
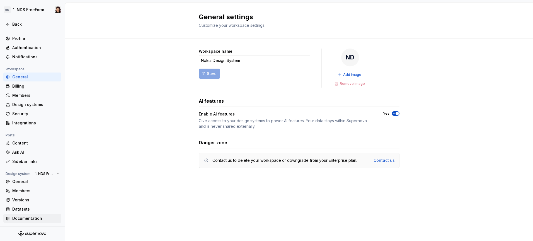
click at [32, 215] on div "Documentation" at bounding box center [35, 218] width 47 height 6
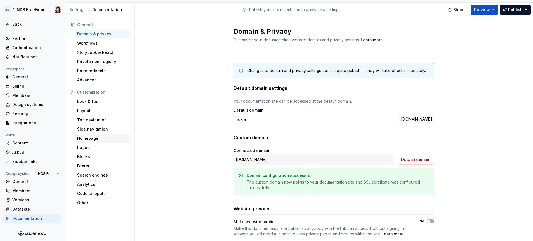
click at [112, 142] on div "Homepage" at bounding box center [103, 138] width 56 height 9
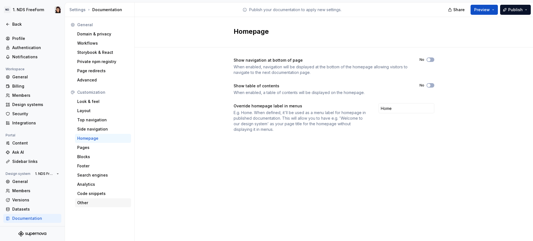
click at [100, 205] on div "Other" at bounding box center [103, 203] width 52 height 6
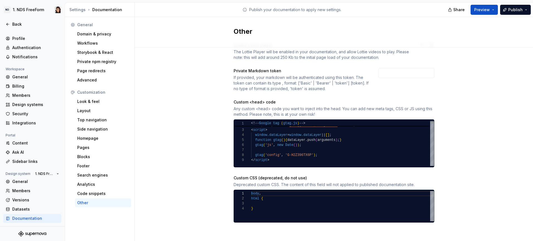
scroll to position [15, 0]
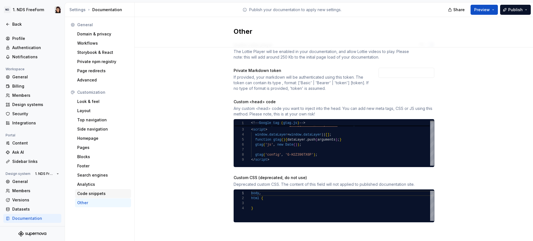
click at [97, 193] on div "Code snippets" at bounding box center [103, 194] width 52 height 6
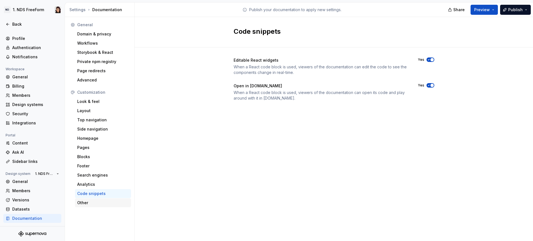
click at [91, 199] on div "Other" at bounding box center [103, 202] width 56 height 9
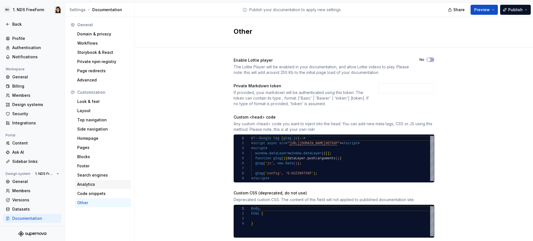
click at [96, 185] on div "Analytics" at bounding box center [103, 184] width 52 height 6
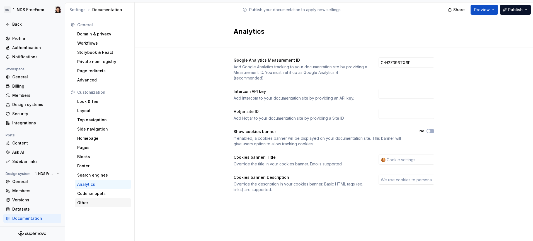
click at [92, 201] on div "Other" at bounding box center [103, 203] width 52 height 6
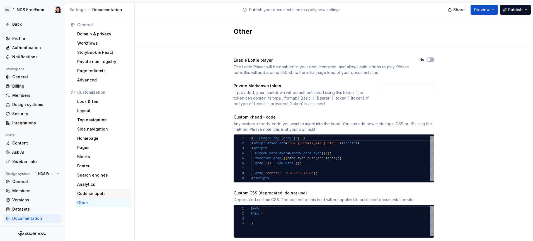
click at [79, 190] on div "Code snippets" at bounding box center [103, 193] width 56 height 9
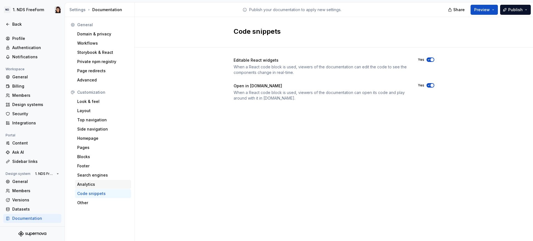
click at [81, 184] on div "Analytics" at bounding box center [103, 184] width 52 height 6
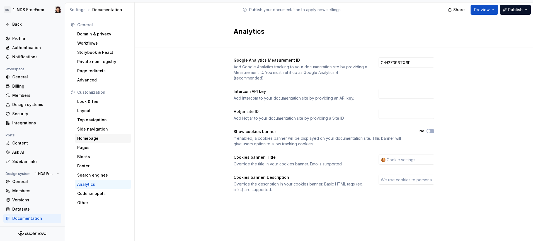
click at [99, 137] on div "Homepage" at bounding box center [103, 138] width 52 height 6
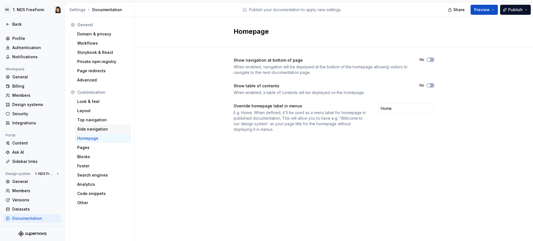
click at [86, 132] on div "Side navigation" at bounding box center [103, 129] width 52 height 6
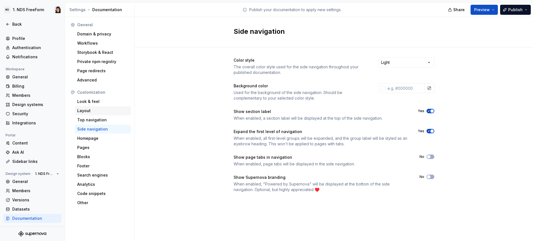
click at [79, 111] on div "Layout" at bounding box center [103, 111] width 52 height 6
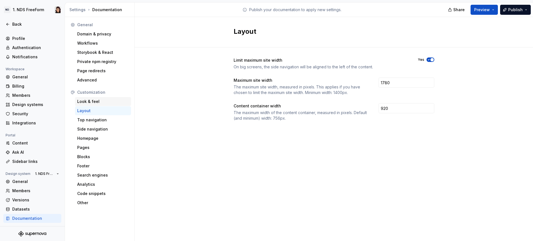
click at [101, 101] on div "Look & feel" at bounding box center [103, 102] width 52 height 6
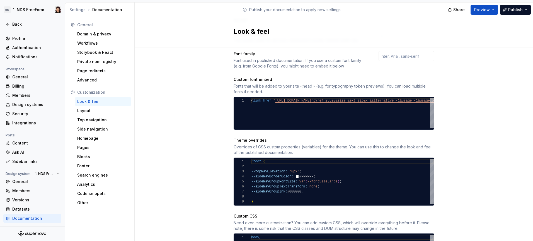
scroll to position [205, 0]
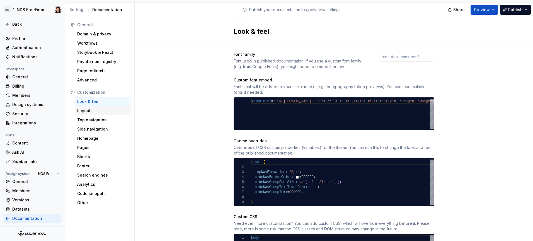
click at [101, 113] on div "Layout" at bounding box center [103, 110] width 56 height 9
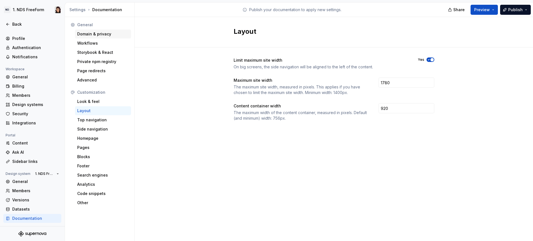
click at [106, 38] on div "Domain & privacy" at bounding box center [103, 34] width 56 height 9
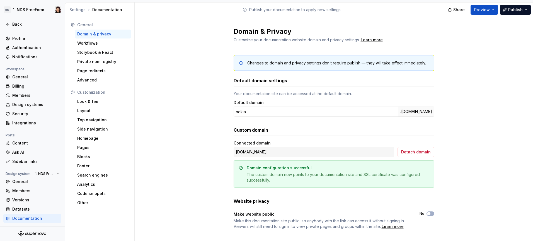
scroll to position [14, 0]
